Goal: Leave review/rating: Share an evaluation or opinion about a product, service, or content

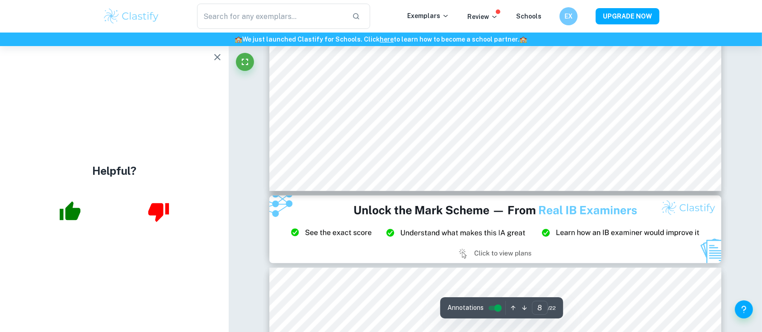
scroll to position [4729, 0]
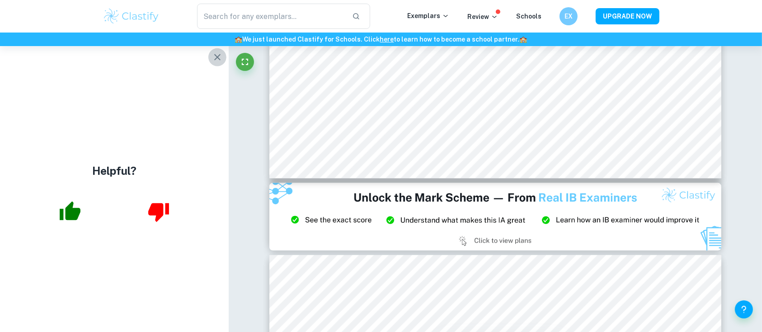
click at [217, 62] on icon "button" at bounding box center [217, 57] width 11 height 11
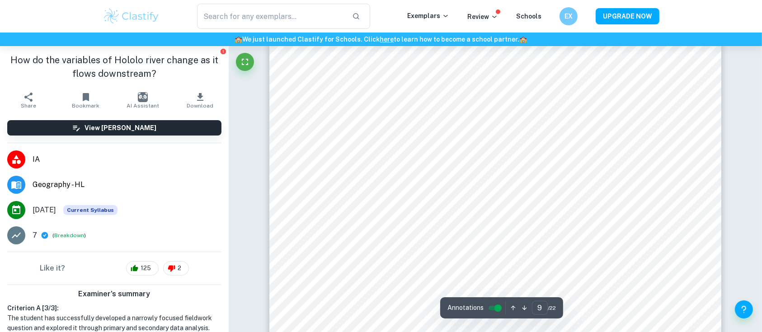
scroll to position [4967, 0]
type input "10"
click at [570, 14] on h6 "EX" at bounding box center [569, 15] width 10 height 9
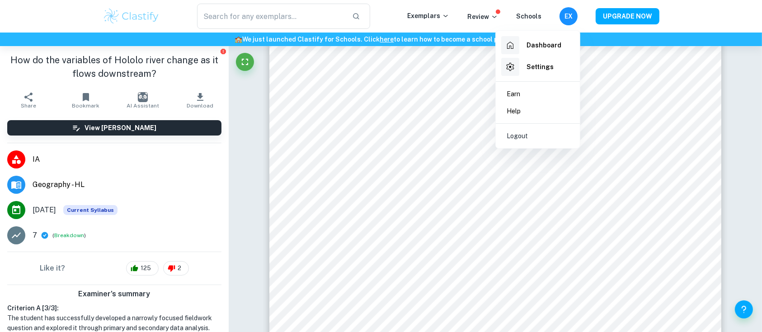
drag, startPoint x: 561, startPoint y: 52, endPoint x: 712, endPoint y: 71, distance: 152.0
click at [712, 71] on div at bounding box center [381, 166] width 762 height 332
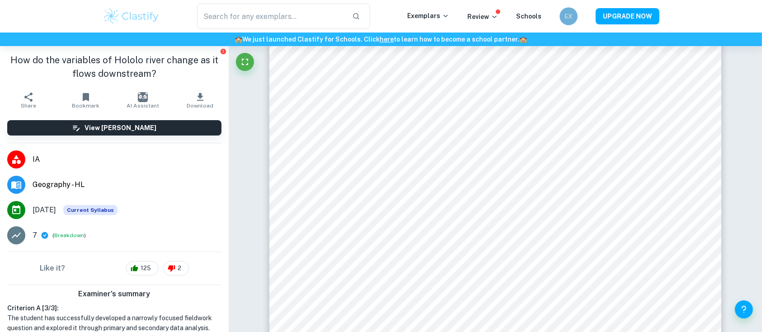
click at [572, 13] on h6 "EX" at bounding box center [568, 16] width 10 height 10
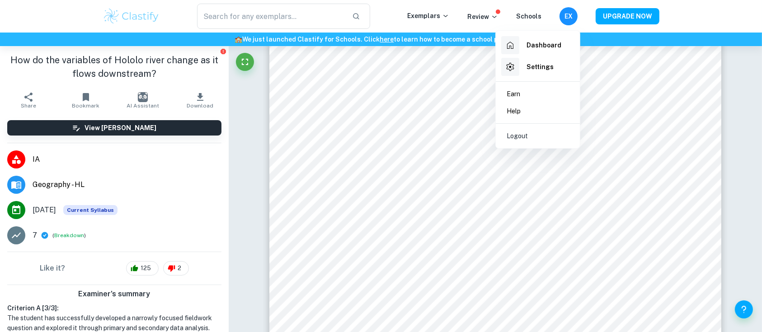
click at [467, 144] on div at bounding box center [381, 166] width 762 height 332
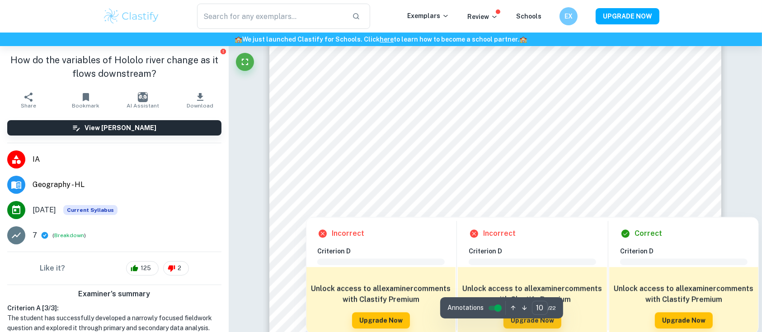
click at [597, 168] on div at bounding box center [582, 174] width 170 height 21
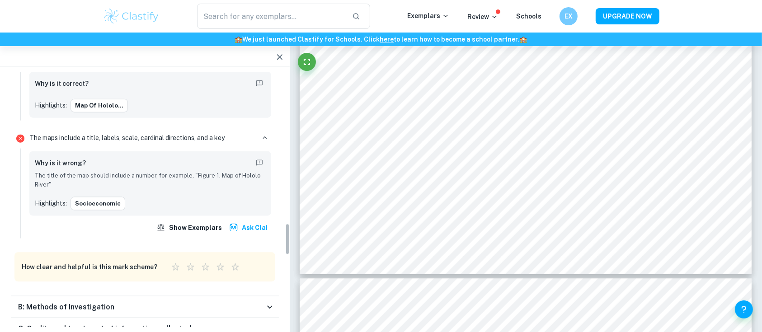
scroll to position [1197, 0]
click at [248, 305] on div "B: Methods of Investigation" at bounding box center [141, 308] width 246 height 11
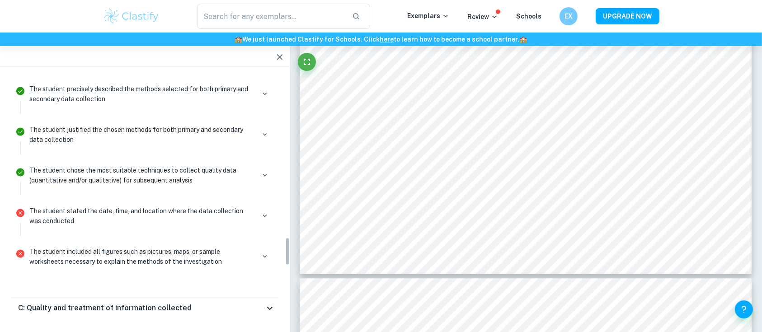
scroll to position [1486, 0]
click at [261, 210] on icon "button" at bounding box center [265, 214] width 8 height 8
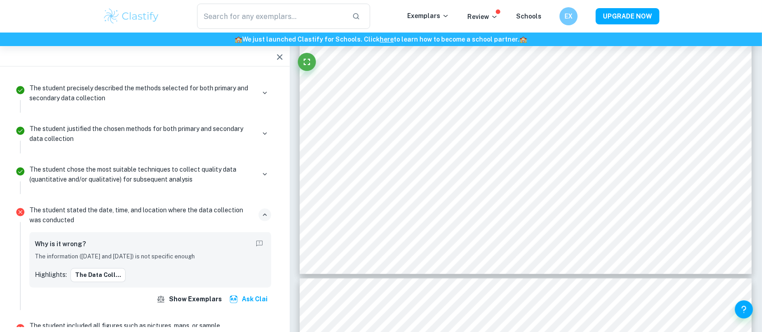
click at [261, 210] on icon "button" at bounding box center [265, 214] width 8 height 8
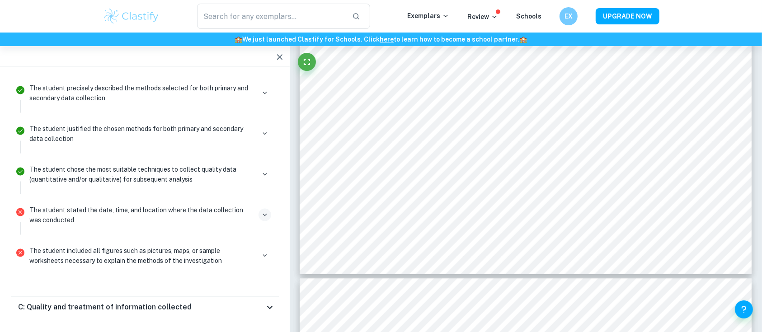
click at [257, 245] on div "The student included all figures such as pictures, maps, or sample worksheets n…" at bounding box center [150, 255] width 242 height 20
click at [259, 263] on div "The student included all figures such as pictures, maps, or sample worksheets n…" at bounding box center [150, 259] width 249 height 33
click at [261, 251] on icon "button" at bounding box center [265, 255] width 8 height 8
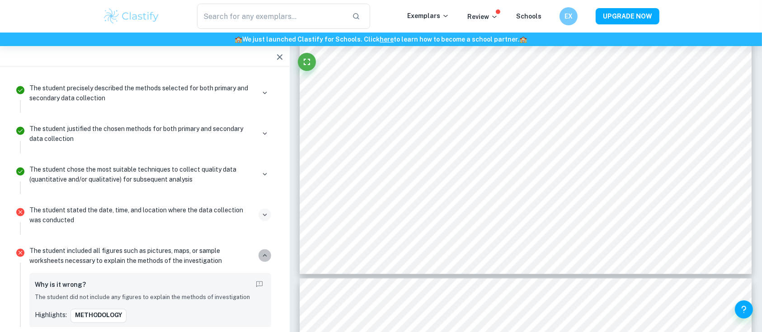
click at [261, 251] on icon "button" at bounding box center [265, 255] width 8 height 8
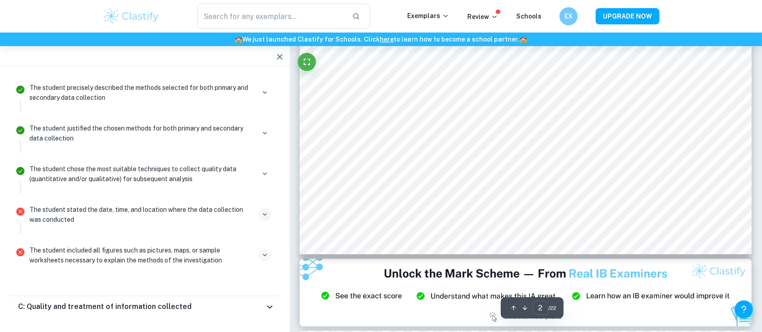
scroll to position [325, 0]
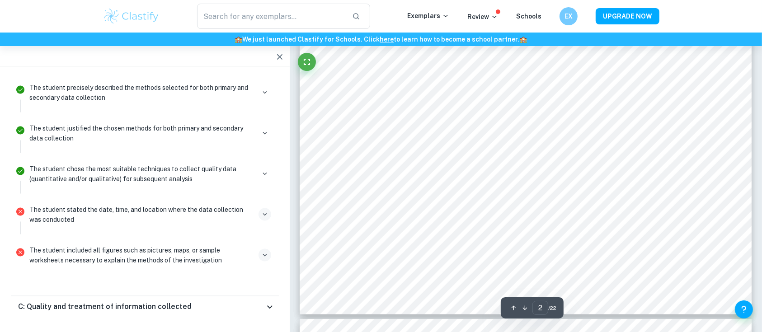
type input "1"
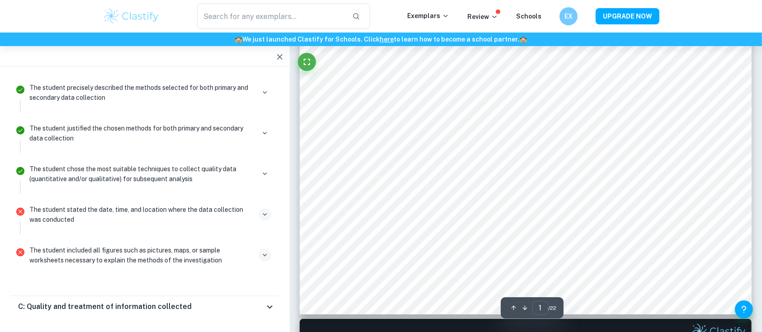
scroll to position [0, 0]
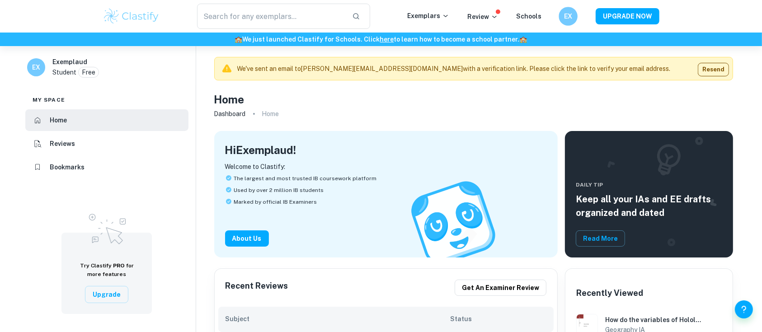
click at [566, 13] on h6 "EX" at bounding box center [567, 16] width 11 height 10
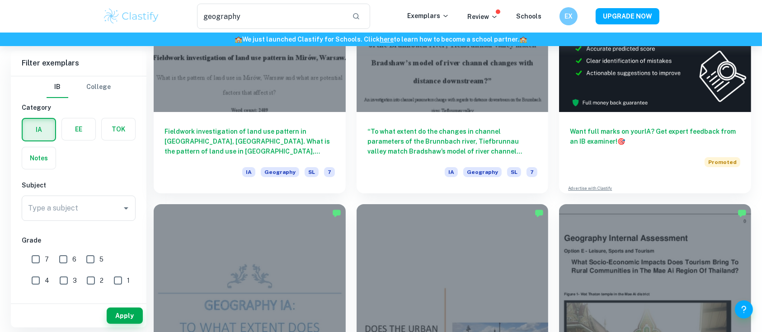
scroll to position [131, 0]
